Goal: Answer question/provide support: Share knowledge or assist other users

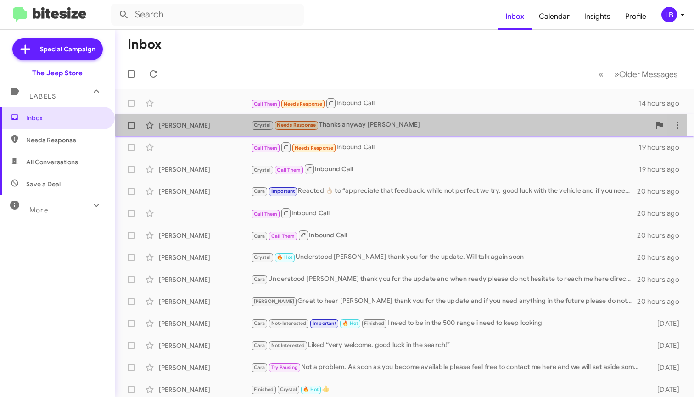
click at [211, 128] on div "[PERSON_NAME]" at bounding box center [205, 125] width 92 height 9
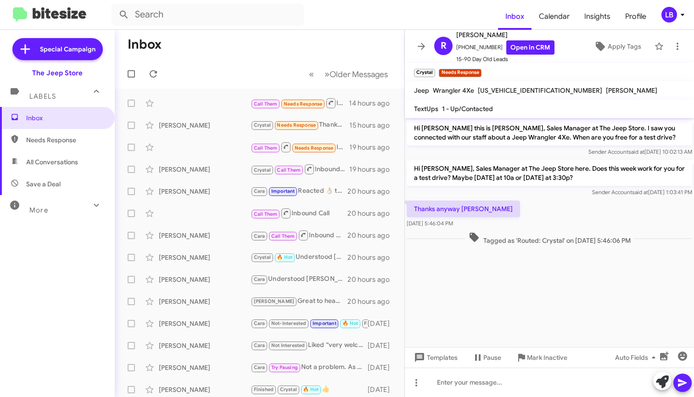
click at [555, 195] on div "Sender Account said at [DATE] 1:03:41 PM" at bounding box center [549, 192] width 285 height 9
drag, startPoint x: 493, startPoint y: 48, endPoint x: 463, endPoint y: 51, distance: 30.9
click at [463, 51] on span "[PHONE_NUMBER] Open in CRM" at bounding box center [505, 47] width 98 height 14
copy span "6097315052"
drag, startPoint x: 267, startPoint y: 46, endPoint x: 28, endPoint y: 58, distance: 238.9
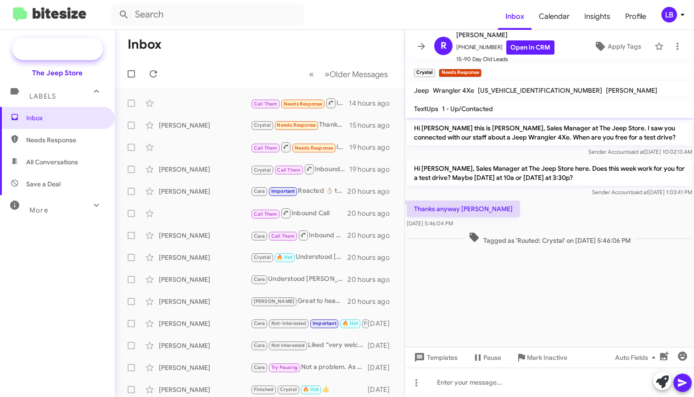
click at [267, 47] on mat-toolbar-row "Inbox" at bounding box center [260, 44] width 290 height 29
click at [223, 25] on mat-toolbar "Inbox Calendar Insights Profile LB" at bounding box center [347, 14] width 694 height 29
click at [226, 20] on input "text" at bounding box center [207, 15] width 193 height 22
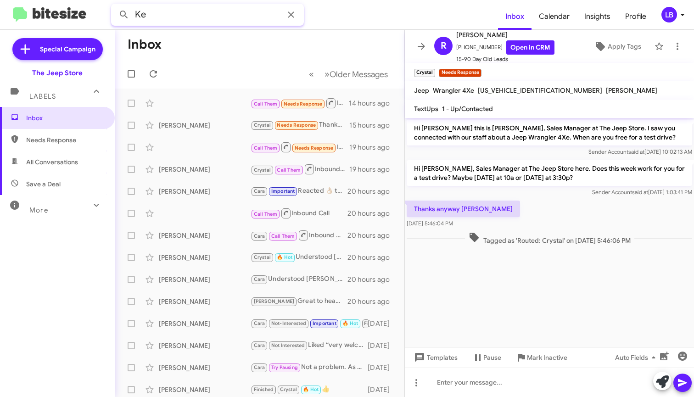
type input "K"
type input "[PERSON_NAME]"
click at [124, 15] on button at bounding box center [124, 15] width 18 height 18
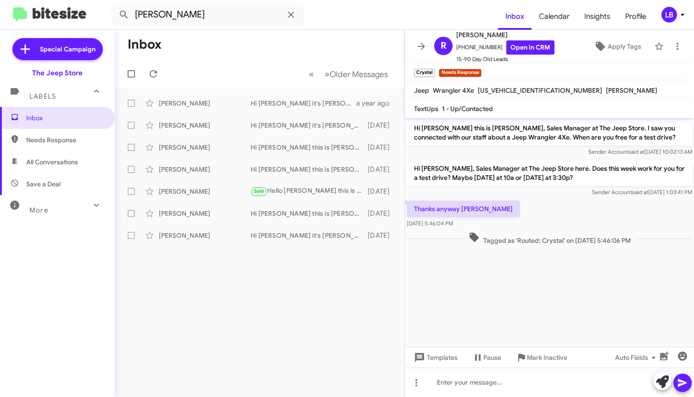
click at [220, 58] on mat-toolbar-row "Inbox" at bounding box center [260, 44] width 290 height 29
click at [215, 48] on mat-toolbar-row "Inbox" at bounding box center [260, 44] width 290 height 29
click at [194, 22] on input "[PERSON_NAME]" at bounding box center [207, 15] width 193 height 22
drag, startPoint x: 204, startPoint y: 33, endPoint x: 569, endPoint y: 203, distance: 402.1
click at [569, 203] on div "Thanks anyway [PERSON_NAME] [DATE] 5:46:04 PM" at bounding box center [549, 214] width 289 height 31
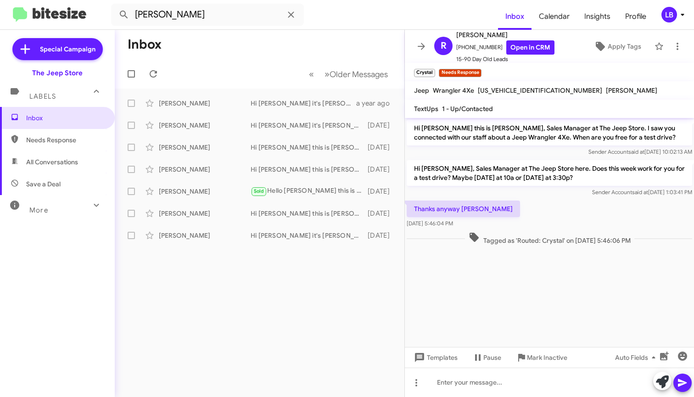
click at [236, 57] on mat-toolbar-row "Inbox" at bounding box center [260, 44] width 290 height 29
click at [211, 22] on input "[PERSON_NAME]" at bounding box center [207, 15] width 193 height 22
drag, startPoint x: 216, startPoint y: 44, endPoint x: 214, endPoint y: 99, distance: 55.6
click at [212, 75] on mat-toolbar-row "« Previous » Next Older Messages" at bounding box center [260, 73] width 290 height 29
drag, startPoint x: 511, startPoint y: 215, endPoint x: 457, endPoint y: 190, distance: 59.9
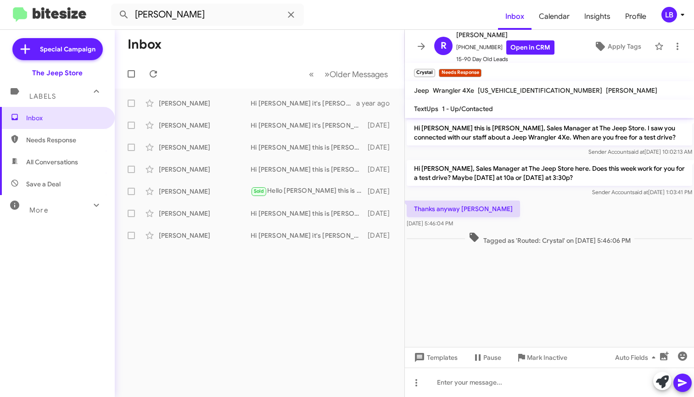
click at [510, 215] on div "Thanks anyway [PERSON_NAME] [DATE] 5:46:04 PM" at bounding box center [549, 214] width 289 height 31
click at [202, 15] on input "[PERSON_NAME]" at bounding box center [207, 15] width 193 height 22
drag, startPoint x: 83, startPoint y: -5, endPoint x: 72, endPoint y: -6, distance: 10.2
click at [72, 0] on html "[PERSON_NAME] Inbox Calendar Insights Profile LB Special Campaign The Jeep Stor…" at bounding box center [347, 198] width 694 height 397
type input "7325132104"
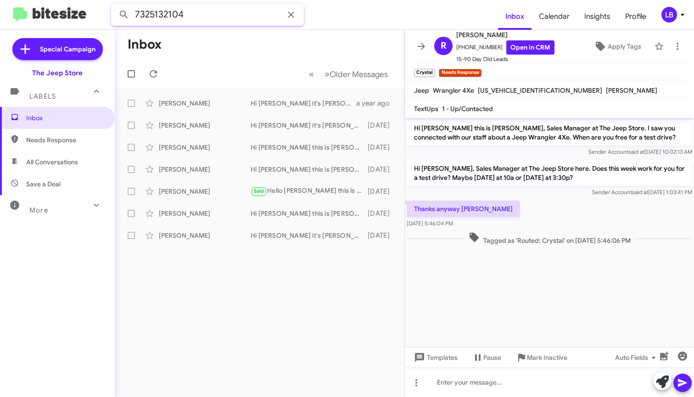
click at [124, 15] on button at bounding box center [124, 15] width 18 height 18
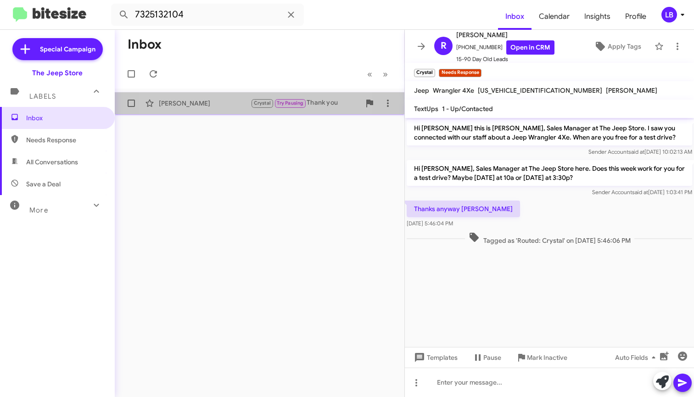
click at [213, 102] on div "[PERSON_NAME]" at bounding box center [205, 103] width 92 height 9
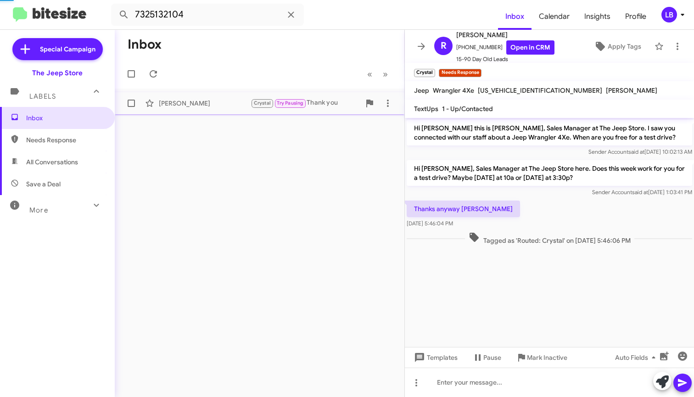
scroll to position [211, 0]
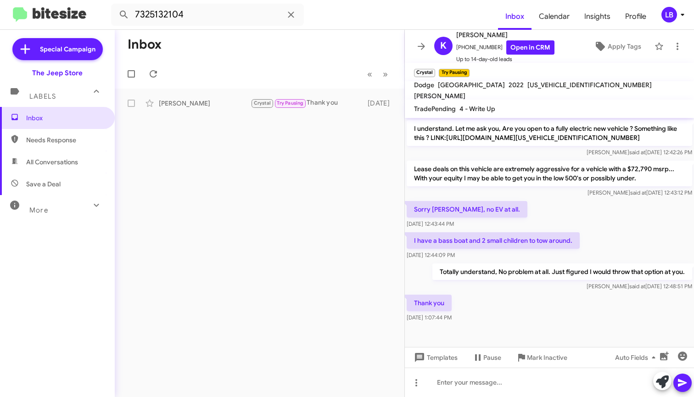
click at [618, 217] on div "Sorry [PERSON_NAME], no EV at all. [DATE] 12:43:44 PM" at bounding box center [549, 214] width 289 height 31
click at [505, 156] on div "[PERSON_NAME] said at [DATE] 12:42:26 PM" at bounding box center [549, 152] width 285 height 9
drag, startPoint x: 558, startPoint y: 230, endPoint x: 458, endPoint y: 211, distance: 101.0
click at [558, 230] on div "Sorry [PERSON_NAME], no EV at all. [DATE] 12:43:44 PM" at bounding box center [549, 214] width 289 height 31
drag, startPoint x: 519, startPoint y: 209, endPoint x: 512, endPoint y: 217, distance: 11.1
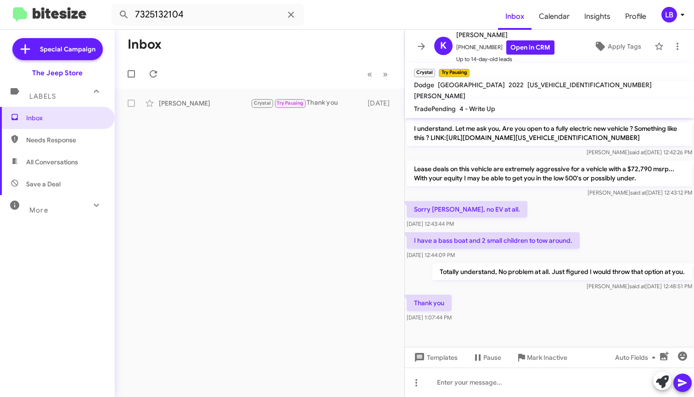
click at [519, 209] on div "Sorry [PERSON_NAME], no EV at all. [DATE] 12:43:44 PM" at bounding box center [549, 214] width 289 height 31
drag, startPoint x: 508, startPoint y: 300, endPoint x: 491, endPoint y: 250, distance: 52.8
click at [508, 300] on div "Thank you [DATE] 1:07:44 PM" at bounding box center [549, 308] width 289 height 31
click at [515, 215] on div "Sorry [PERSON_NAME], no EV at all. [DATE] 12:43:44 PM" at bounding box center [549, 214] width 289 height 31
click at [487, 290] on div "[PERSON_NAME] said at [DATE] 12:48:51 PM" at bounding box center [562, 286] width 260 height 9
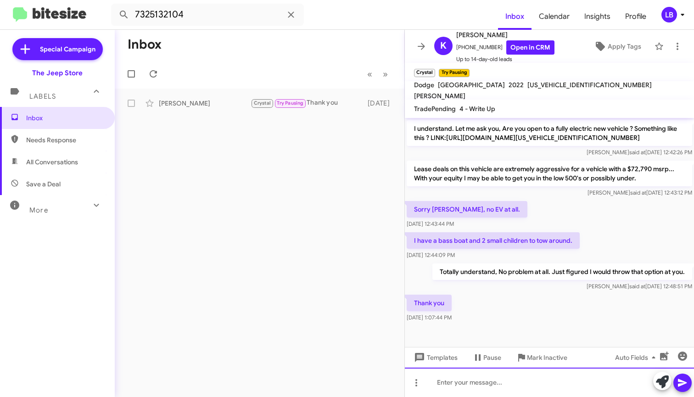
click at [502, 385] on div at bounding box center [549, 382] width 289 height 29
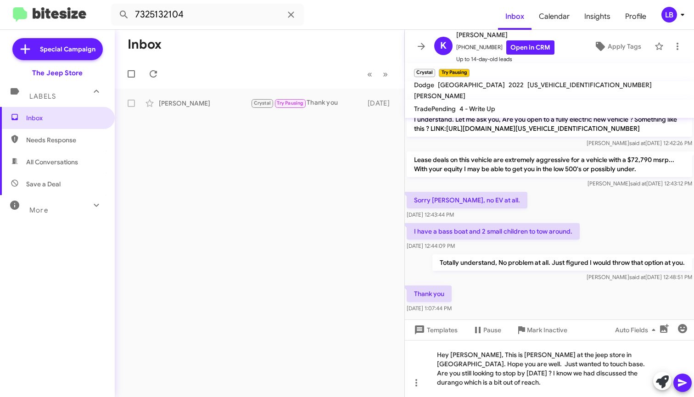
click at [500, 216] on div "Sorry [PERSON_NAME], no EV at all. [DATE] 12:43:44 PM" at bounding box center [549, 205] width 289 height 31
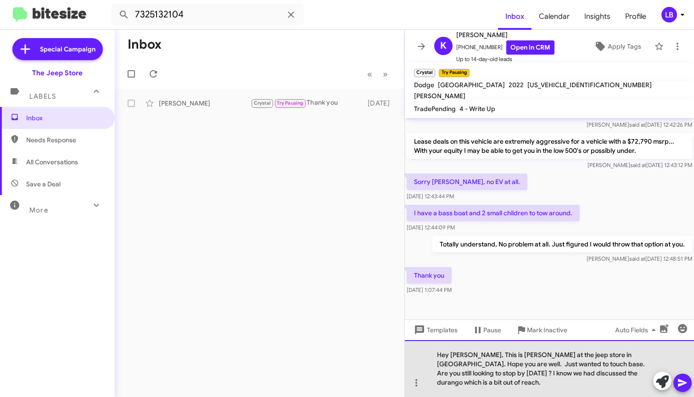
click at [549, 379] on div "Hey [PERSON_NAME], This is [PERSON_NAME] at the jeep store in [GEOGRAPHIC_DATA]…" at bounding box center [549, 368] width 289 height 57
click at [627, 384] on div "Hey [PERSON_NAME], This is [PERSON_NAME] at the jeep store in [GEOGRAPHIC_DATA]…" at bounding box center [549, 368] width 289 height 57
drag, startPoint x: 627, startPoint y: 384, endPoint x: 619, endPoint y: 382, distance: 8.0
click at [619, 382] on div "Hey [PERSON_NAME], This is [PERSON_NAME] at the jeep store in [GEOGRAPHIC_DATA]…" at bounding box center [549, 368] width 289 height 57
drag, startPoint x: 636, startPoint y: 384, endPoint x: 621, endPoint y: 369, distance: 20.8
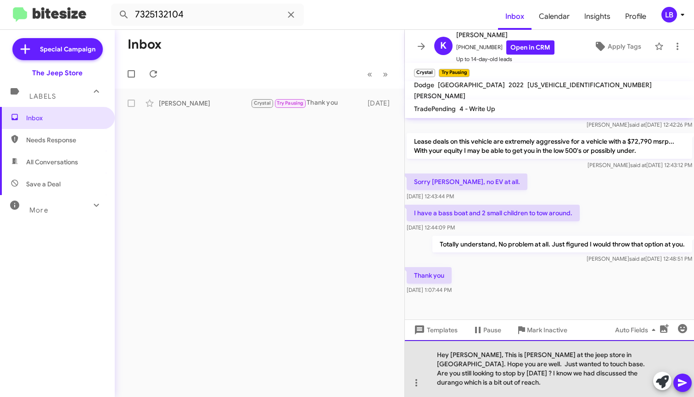
click at [636, 384] on div "Hey [PERSON_NAME], This is [PERSON_NAME] at the jeep store in [GEOGRAPHIC_DATA]…" at bounding box center [549, 368] width 289 height 57
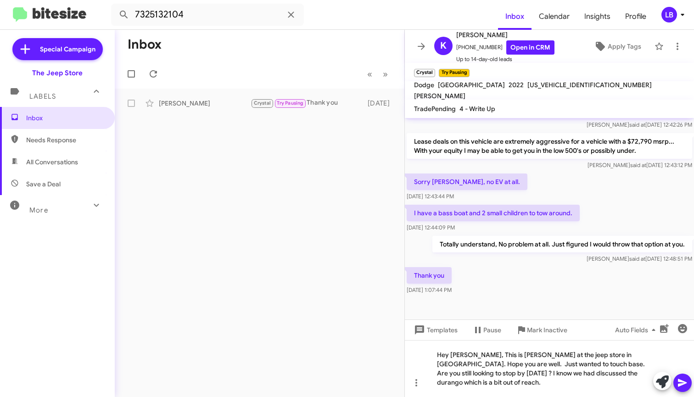
click at [569, 291] on div "Thank you [DATE] 1:07:44 PM" at bounding box center [549, 280] width 289 height 31
drag, startPoint x: 597, startPoint y: 293, endPoint x: 576, endPoint y: 242, distance: 55.1
click at [596, 291] on div "Thank you [DATE] 1:07:44 PM" at bounding box center [549, 280] width 289 height 31
click at [624, 220] on div "I have a bass boat and 2 small children to tow around. [DATE] 12:44:09 PM" at bounding box center [549, 218] width 289 height 31
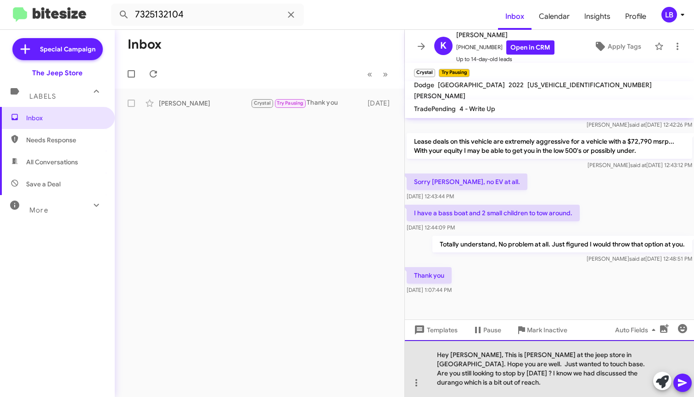
drag, startPoint x: 633, startPoint y: 383, endPoint x: 627, endPoint y: 362, distance: 21.1
click at [633, 383] on div "Hey [PERSON_NAME], This is [PERSON_NAME] at the jeep store in [GEOGRAPHIC_DATA]…" at bounding box center [549, 368] width 289 height 57
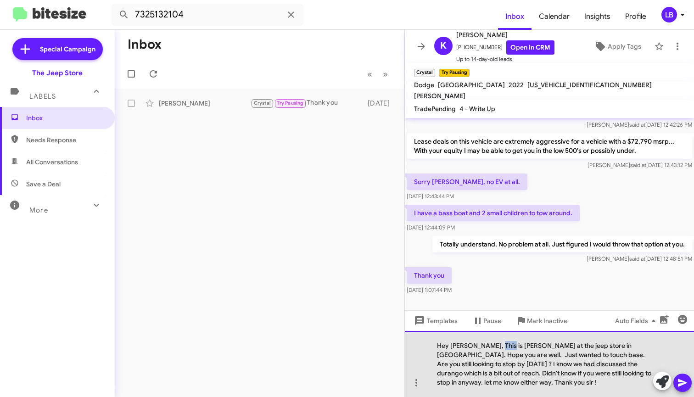
drag, startPoint x: 499, startPoint y: 346, endPoint x: 489, endPoint y: 347, distance: 10.6
click at [489, 347] on div "Hey [PERSON_NAME], This is [PERSON_NAME] at the jeep store in [GEOGRAPHIC_DATA]…" at bounding box center [549, 364] width 289 height 66
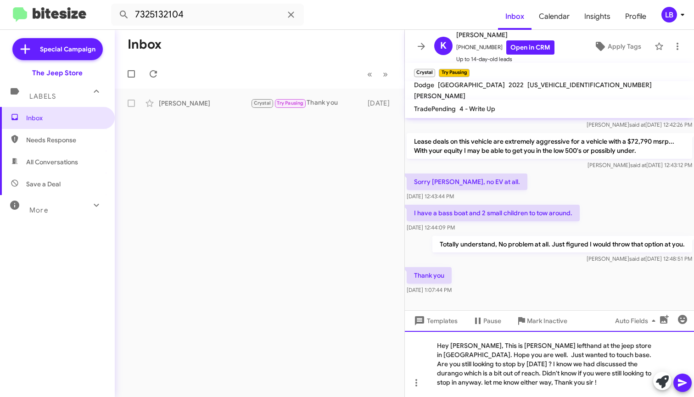
click at [532, 379] on div "Hey [PERSON_NAME], This is [PERSON_NAME] lefthand at the jeep store in [GEOGRAP…" at bounding box center [549, 364] width 289 height 66
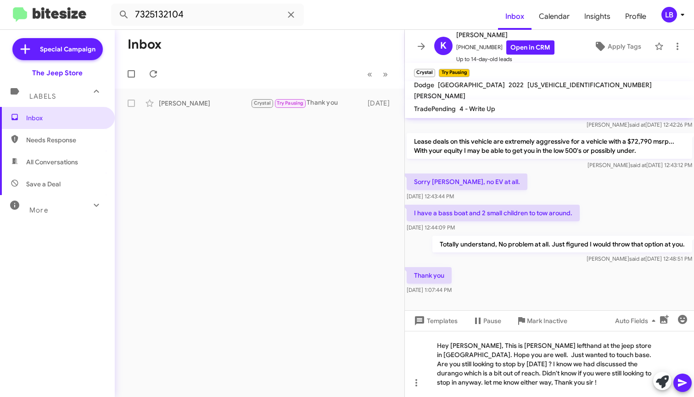
click at [551, 290] on div "Thank you [DATE] 1:07:44 PM" at bounding box center [549, 280] width 289 height 31
click at [578, 193] on div "Sorry [PERSON_NAME], no EV at all. [DATE] 12:43:44 PM" at bounding box center [549, 187] width 289 height 31
click at [577, 191] on div "Sorry [PERSON_NAME], no EV at all. [DATE] 12:43:44 PM" at bounding box center [549, 187] width 289 height 31
drag, startPoint x: 608, startPoint y: 212, endPoint x: 585, endPoint y: 194, distance: 29.3
click at [608, 212] on div "I have a bass boat and 2 small children to tow around. [DATE] 12:44:09 PM" at bounding box center [549, 218] width 289 height 31
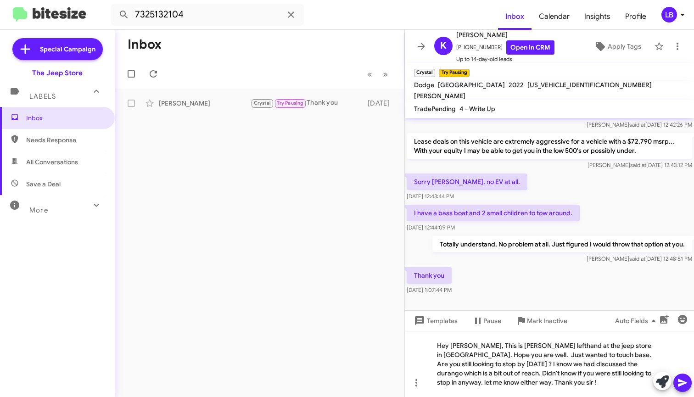
click at [627, 199] on div "Sorry [PERSON_NAME], no EV at all. [DATE] 12:43:44 PM" at bounding box center [549, 187] width 289 height 31
click at [579, 195] on div "Sorry [PERSON_NAME], no EV at all. [DATE] 12:43:44 PM" at bounding box center [549, 187] width 289 height 31
drag, startPoint x: 563, startPoint y: 200, endPoint x: 552, endPoint y: 201, distance: 10.6
click at [563, 200] on div "Sorry [PERSON_NAME], no EV at all. [DATE] 12:43:44 PM" at bounding box center [549, 187] width 289 height 31
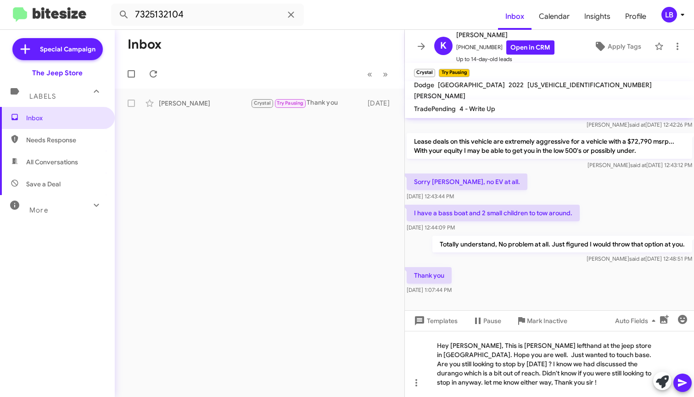
click at [538, 200] on div "Sorry [PERSON_NAME], no EV at all. [DATE] 12:43:44 PM" at bounding box center [549, 187] width 289 height 31
click at [534, 199] on div "Sorry [PERSON_NAME], no EV at all. [DATE] 12:43:44 PM" at bounding box center [549, 187] width 289 height 31
click at [538, 186] on div "Sorry [PERSON_NAME], no EV at all. [DATE] 12:43:44 PM" at bounding box center [549, 187] width 289 height 31
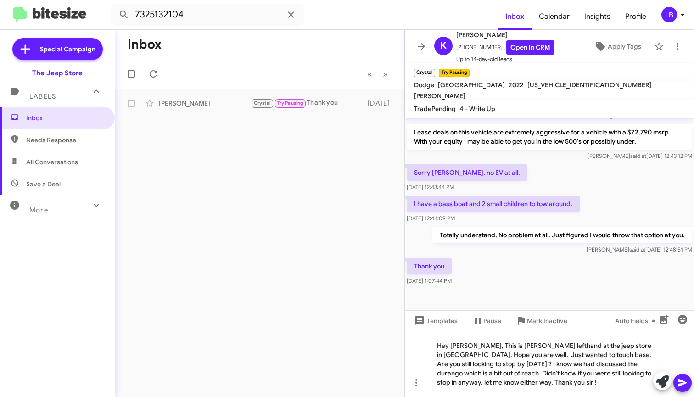
click at [570, 184] on div "Sorry [PERSON_NAME], no EV at all. [DATE] 12:43:44 PM" at bounding box center [549, 177] width 289 height 31
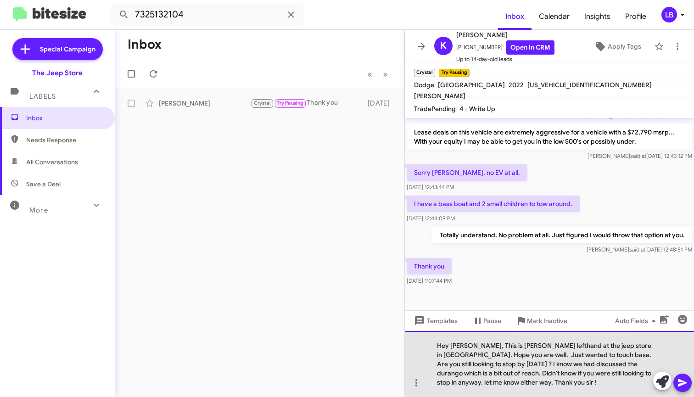
click at [568, 379] on div "Hey [PERSON_NAME], This is [PERSON_NAME] lefthand at the jeep store in [GEOGRAP…" at bounding box center [549, 364] width 289 height 66
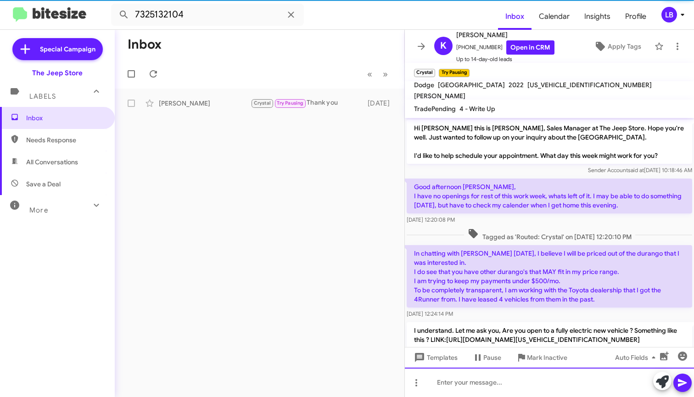
scroll to position [272, 0]
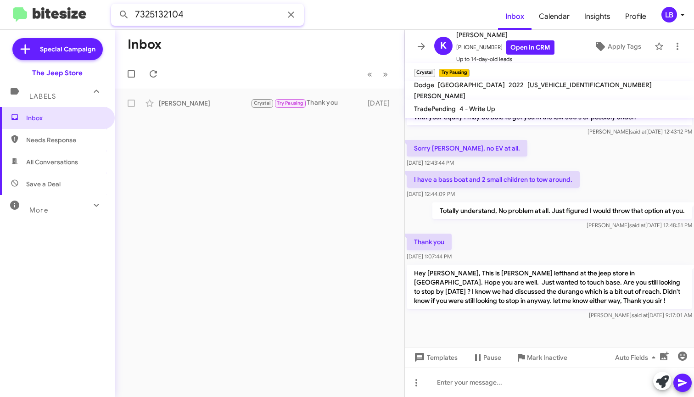
click at [193, 3] on mat-toolbar "7325132104 Inbox Calendar Insights Profile LB" at bounding box center [347, 14] width 694 height 29
drag, startPoint x: 180, startPoint y: 17, endPoint x: 190, endPoint y: 12, distance: 11.1
click at [180, 17] on input "7325132104" at bounding box center [207, 15] width 193 height 22
drag, startPoint x: 190, startPoint y: 12, endPoint x: 53, endPoint y: 5, distance: 136.9
click at [58, 6] on mat-toolbar "7325132104 Inbox Calendar Insights Profile LB" at bounding box center [347, 14] width 694 height 29
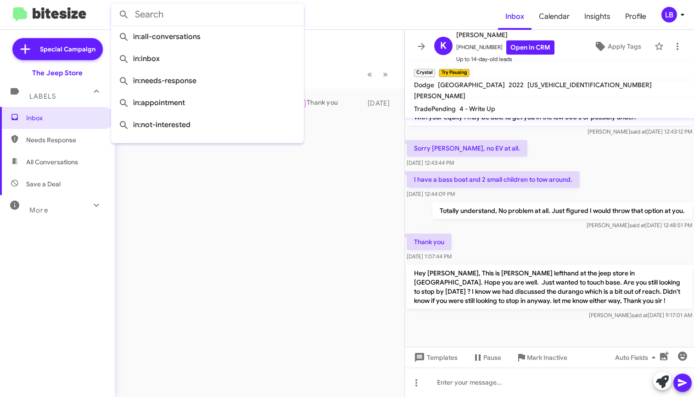
click at [124, 15] on button at bounding box center [124, 15] width 18 height 18
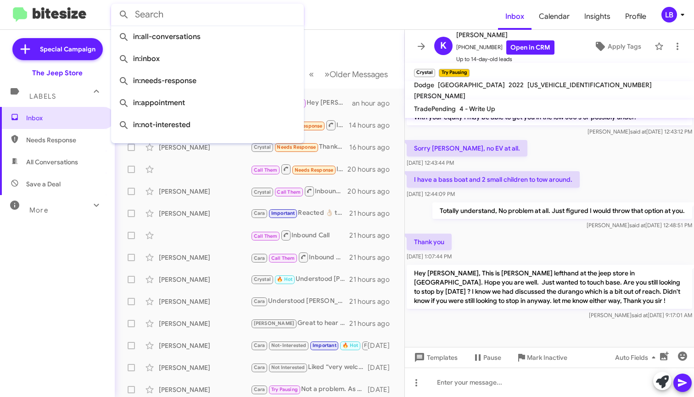
click at [350, 38] on mat-toolbar-row "Inbox" at bounding box center [260, 44] width 290 height 29
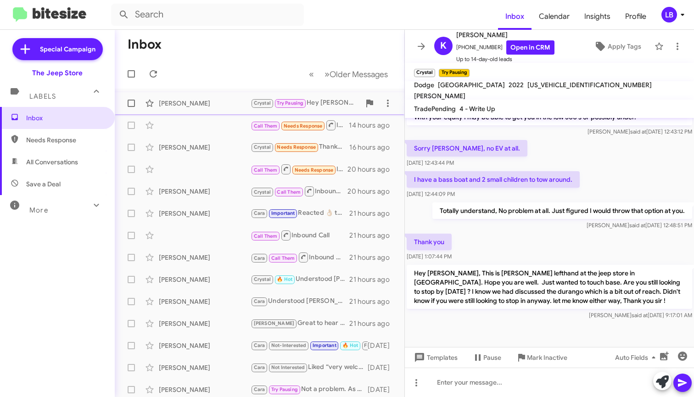
click at [221, 102] on div "[PERSON_NAME]" at bounding box center [205, 103] width 92 height 9
click at [279, 66] on mat-toolbar-row "« Previous » Next Older Messages" at bounding box center [260, 73] width 290 height 29
click at [224, 54] on mat-toolbar-row "Inbox" at bounding box center [260, 44] width 290 height 29
drag, startPoint x: 221, startPoint y: 50, endPoint x: 141, endPoint y: 17, distance: 87.0
click at [221, 50] on mat-toolbar-row "Inbox" at bounding box center [260, 44] width 290 height 29
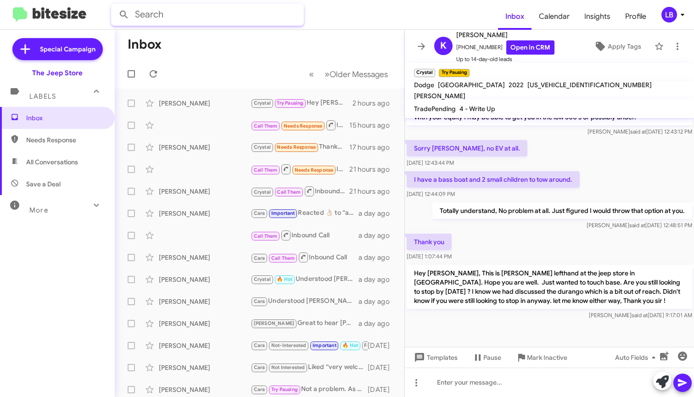
click at [183, 13] on input "text" at bounding box center [207, 15] width 193 height 22
click at [124, 15] on button at bounding box center [124, 15] width 18 height 18
click at [178, 17] on input "7321656652007" at bounding box center [207, 15] width 193 height 22
drag, startPoint x: 153, startPoint y: 16, endPoint x: 166, endPoint y: 5, distance: 16.6
click at [153, 16] on input "732165662007" at bounding box center [207, 15] width 193 height 22
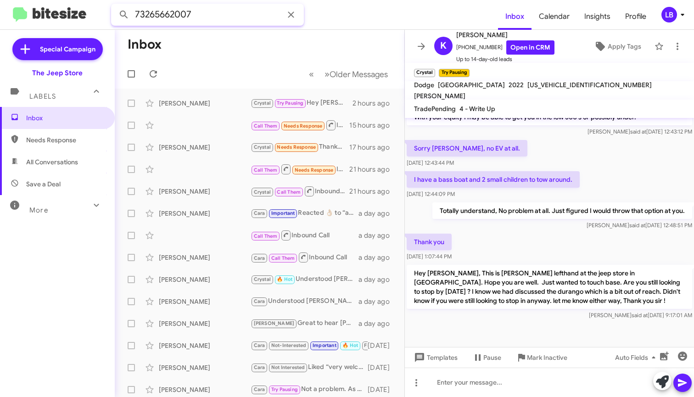
drag, startPoint x: 157, startPoint y: 13, endPoint x: 167, endPoint y: 8, distance: 10.5
click at [157, 13] on input "73265662007" at bounding box center [207, 15] width 193 height 22
click at [194, 14] on input "7326662007" at bounding box center [207, 15] width 193 height 22
type input "7326662007"
click at [124, 15] on button at bounding box center [124, 15] width 18 height 18
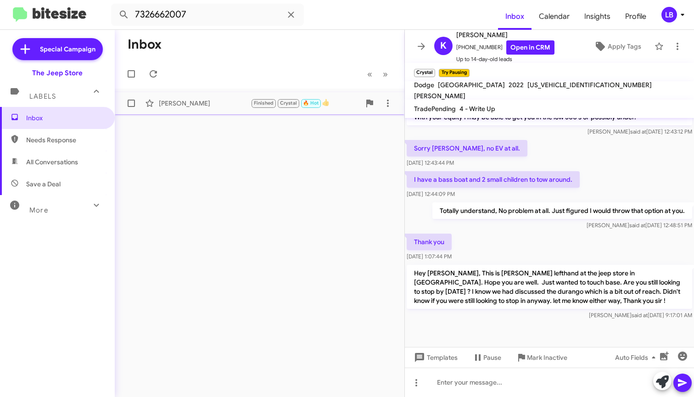
click at [225, 103] on div "[PERSON_NAME]" at bounding box center [205, 103] width 92 height 9
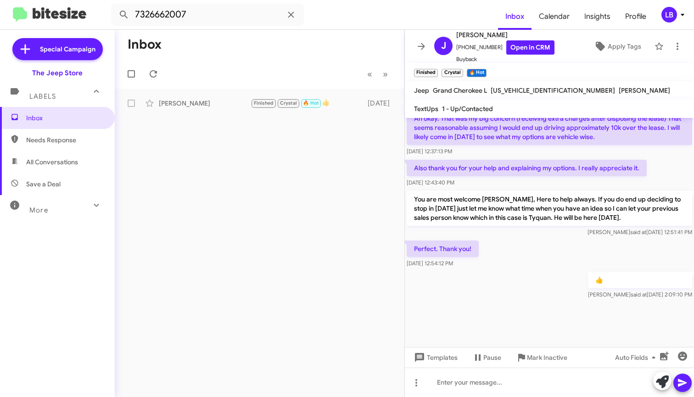
click at [543, 176] on div "Also thank you for your help and explaining my options. I really appreciate it.…" at bounding box center [527, 174] width 240 height 28
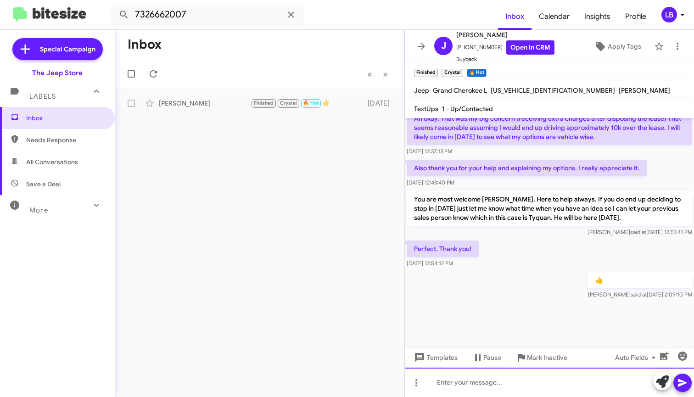
click at [530, 389] on div at bounding box center [549, 382] width 289 height 29
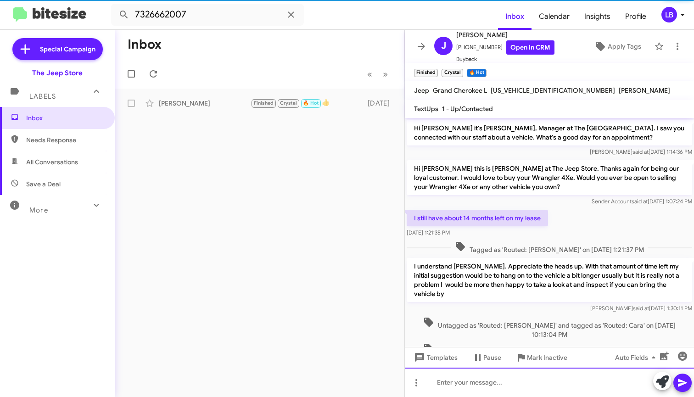
scroll to position [46, 0]
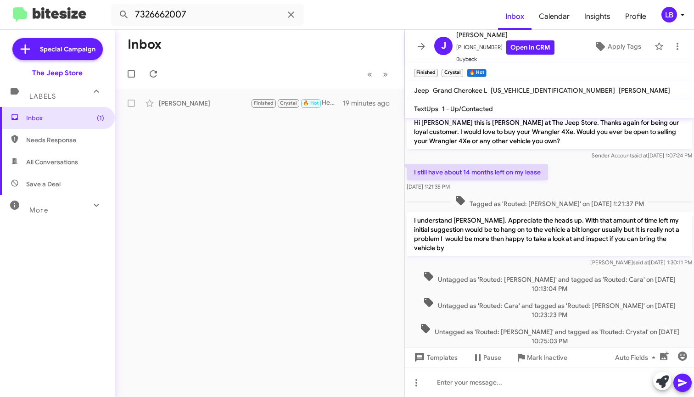
drag, startPoint x: 246, startPoint y: 42, endPoint x: 231, endPoint y: 30, distance: 19.0
click at [244, 41] on mat-toolbar-row "Inbox" at bounding box center [260, 44] width 290 height 29
click at [208, 16] on input "7326662007" at bounding box center [207, 15] width 193 height 22
drag, startPoint x: 208, startPoint y: 16, endPoint x: 6, endPoint y: 4, distance: 203.2
click at [6, 4] on mat-toolbar "7326662007 Inbox Calendar Insights Profile LB" at bounding box center [347, 14] width 694 height 29
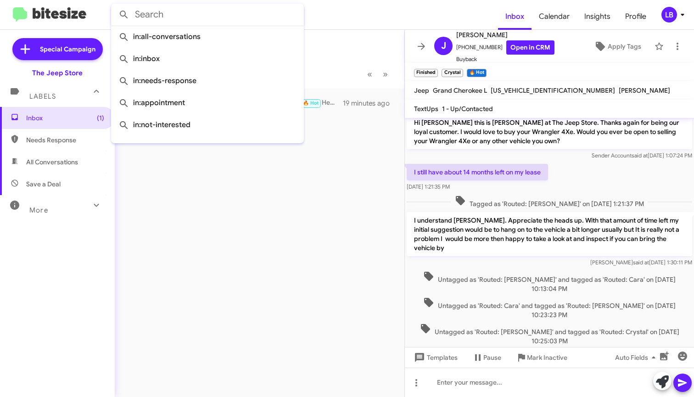
click at [124, 15] on button at bounding box center [124, 15] width 18 height 18
click at [325, 54] on mat-toolbar-row "Inbox" at bounding box center [260, 44] width 290 height 29
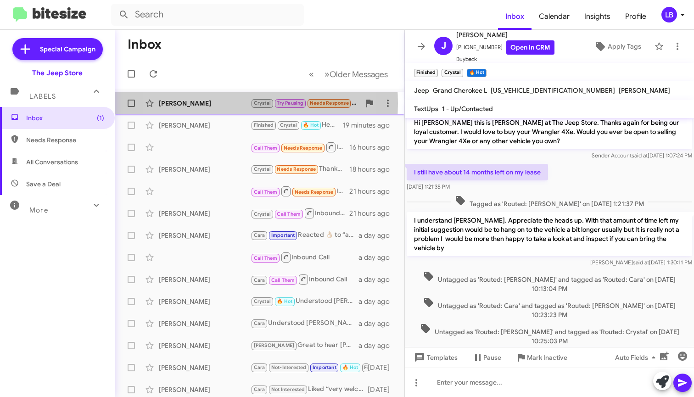
click at [212, 103] on div "[PERSON_NAME]" at bounding box center [205, 103] width 92 height 9
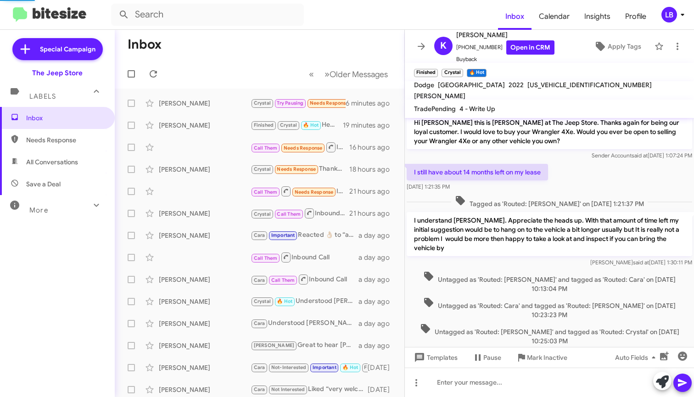
scroll to position [333, 0]
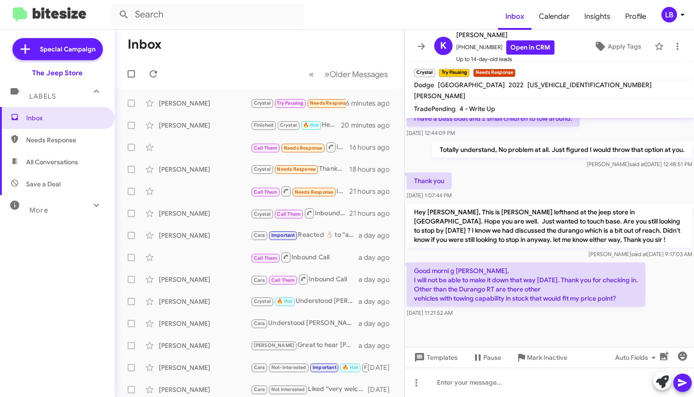
click at [528, 164] on div "[PERSON_NAME] said at [DATE] 12:48:51 PM" at bounding box center [562, 164] width 260 height 9
drag, startPoint x: 278, startPoint y: 40, endPoint x: 268, endPoint y: 35, distance: 10.3
click at [278, 40] on mat-toolbar-row "Inbox" at bounding box center [260, 44] width 290 height 29
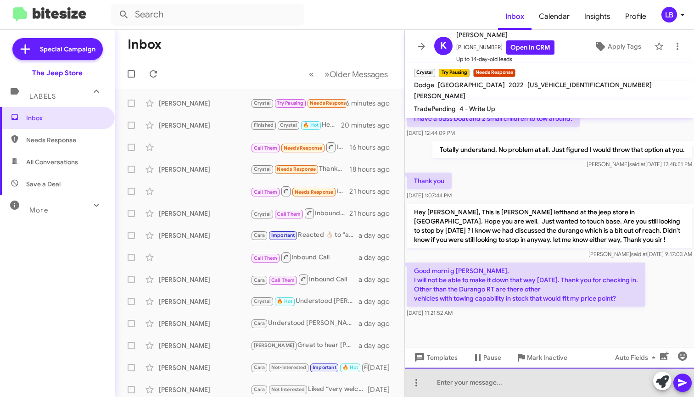
click at [534, 371] on div at bounding box center [549, 382] width 289 height 29
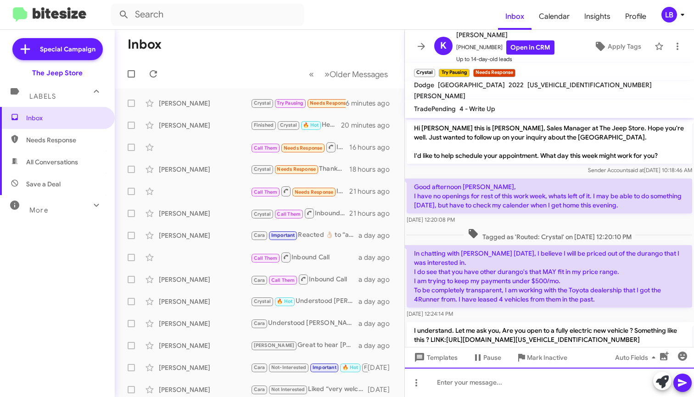
scroll to position [367, 0]
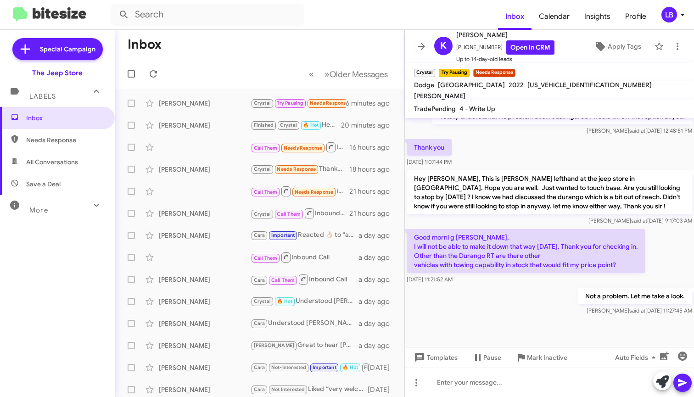
click at [533, 142] on div "Thank you [DATE] 1:07:44 PM" at bounding box center [549, 152] width 289 height 31
